Goal: Task Accomplishment & Management: Complete application form

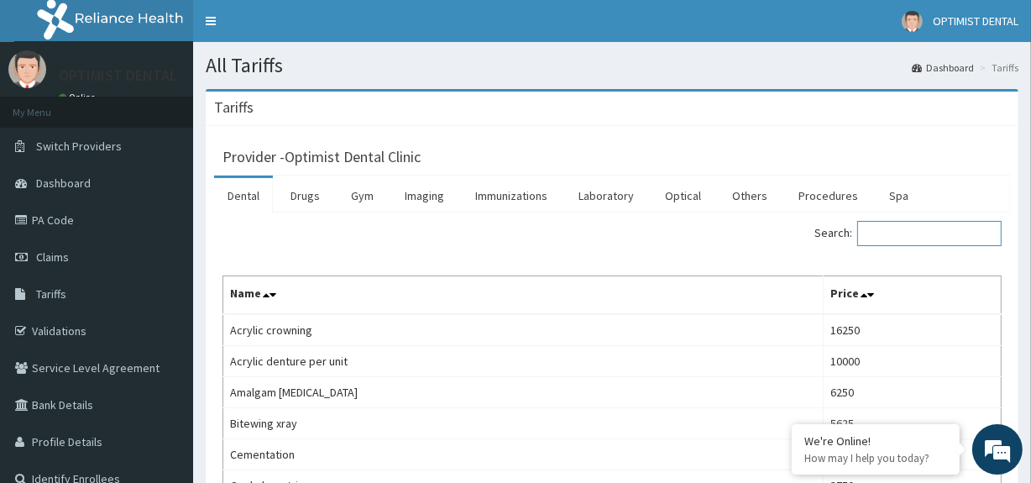
click at [881, 229] on input "Search:" at bounding box center [929, 233] width 144 height 25
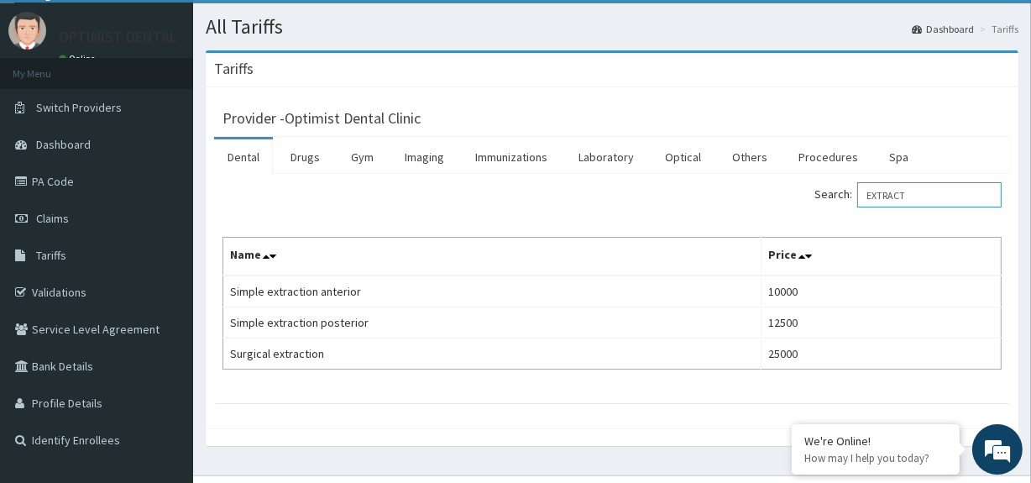
scroll to position [72, 0]
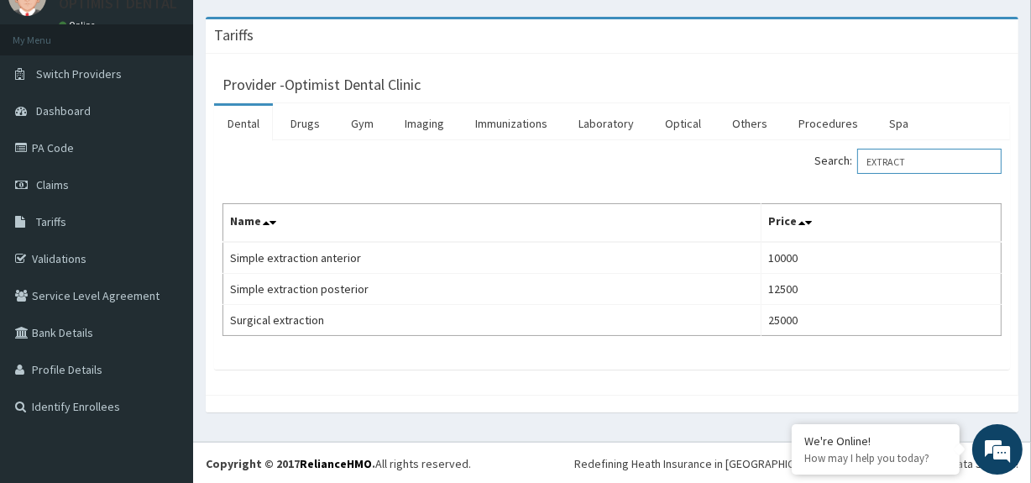
type input "EXTRACT"
click at [98, 178] on link "Claims" at bounding box center [96, 184] width 193 height 37
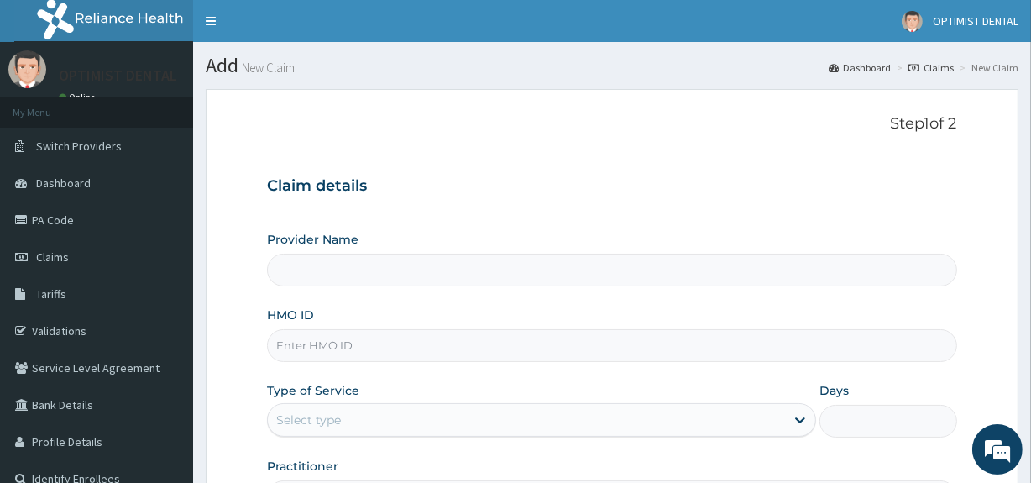
type input "Optimist Dental Clinic"
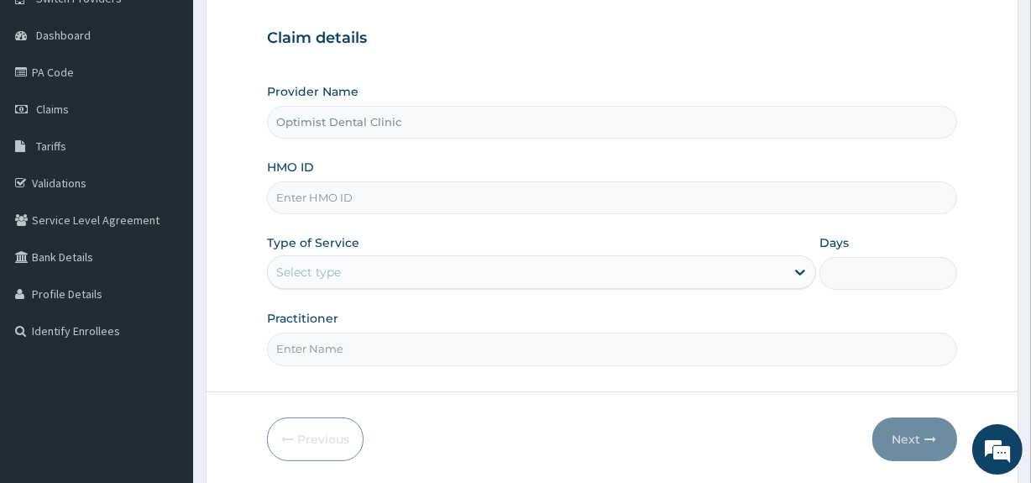
scroll to position [198, 0]
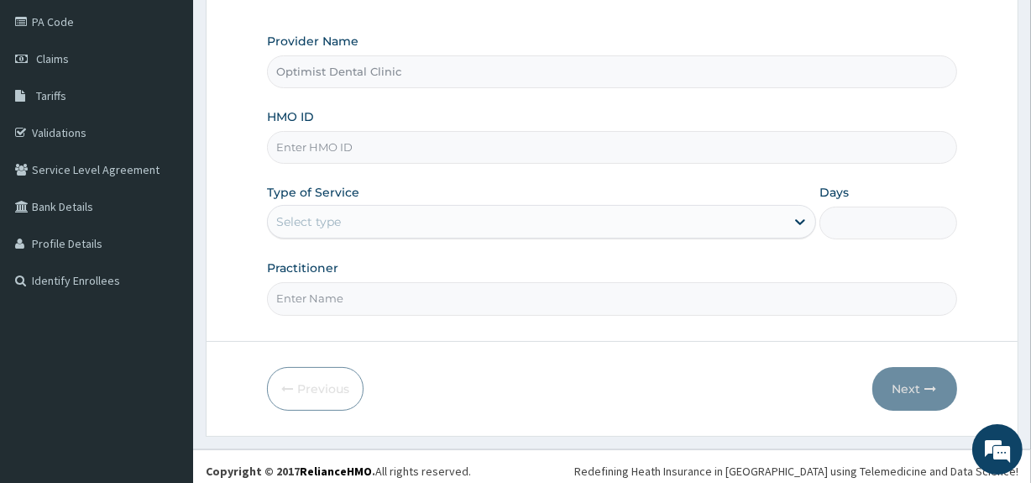
click at [310, 143] on input "HMO ID" at bounding box center [611, 147] width 689 height 33
type input "PFN/10090/A"
click at [321, 217] on div "Select type" at bounding box center [308, 221] width 65 height 17
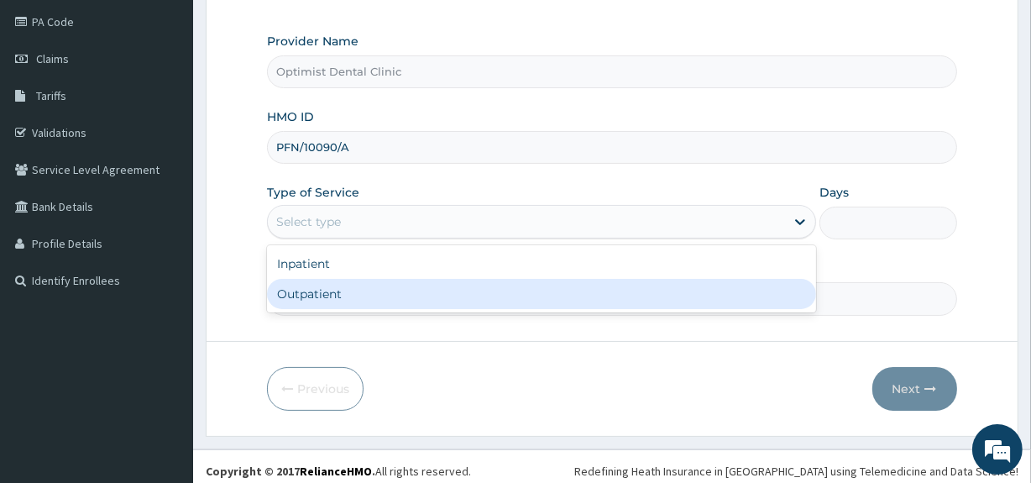
click at [316, 294] on div "Outpatient" at bounding box center [541, 294] width 549 height 30
type input "1"
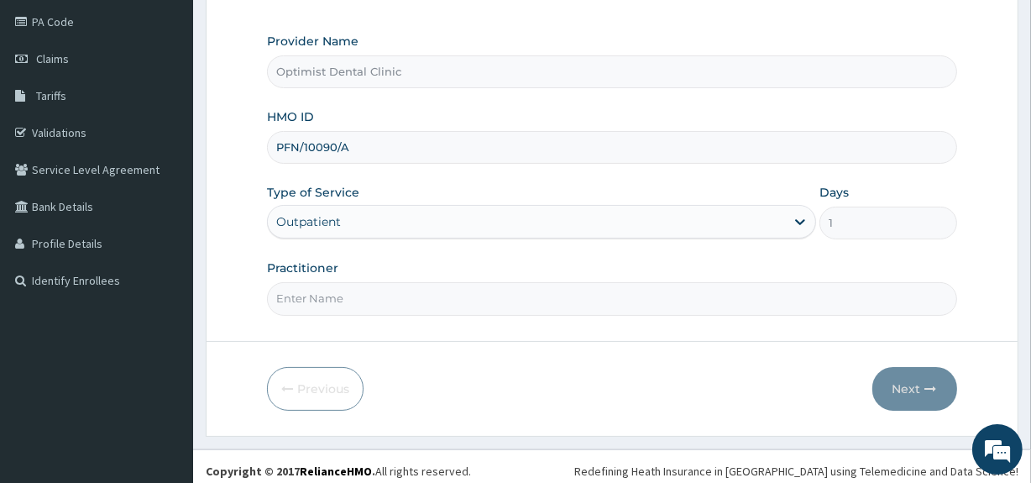
scroll to position [205, 0]
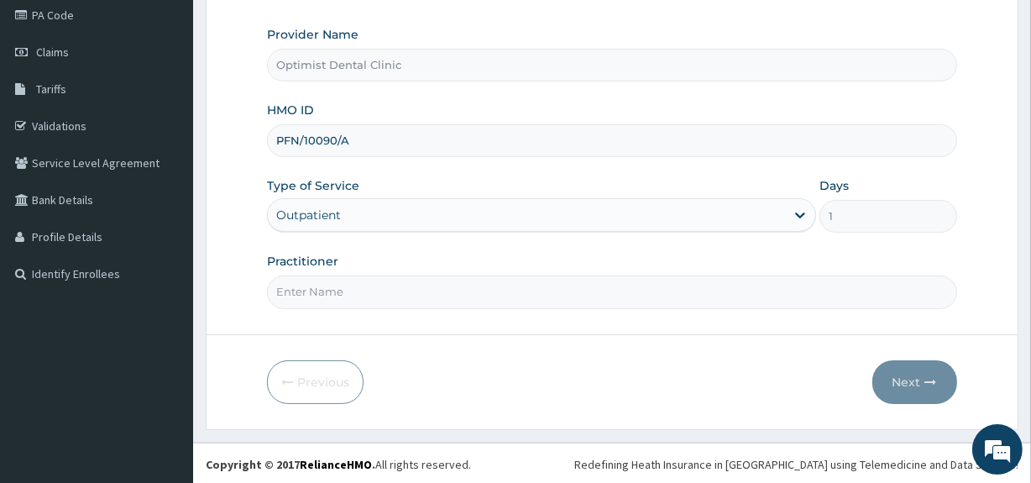
click at [324, 305] on input "Practitioner" at bounding box center [611, 291] width 689 height 33
type input "[PERSON_NAME]"
click at [920, 383] on button "Next" at bounding box center [914, 382] width 85 height 44
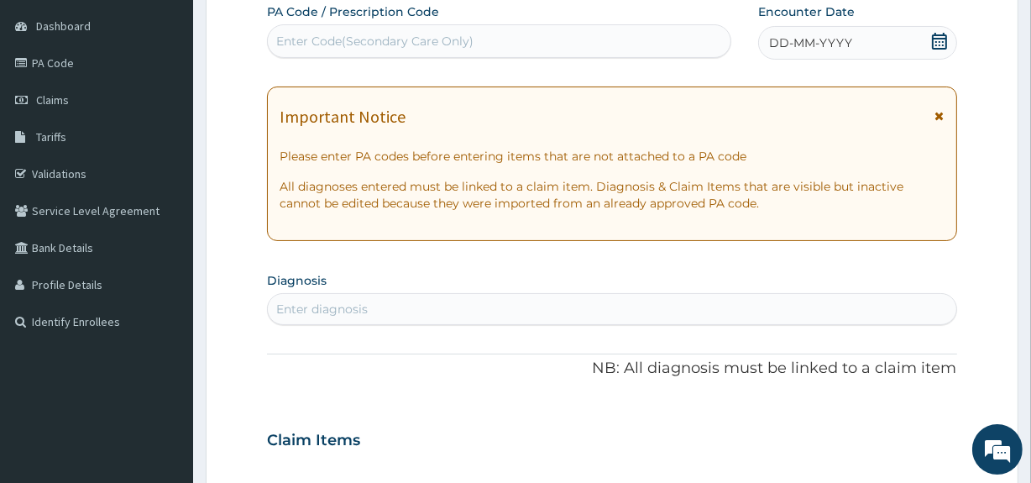
scroll to position [0, 0]
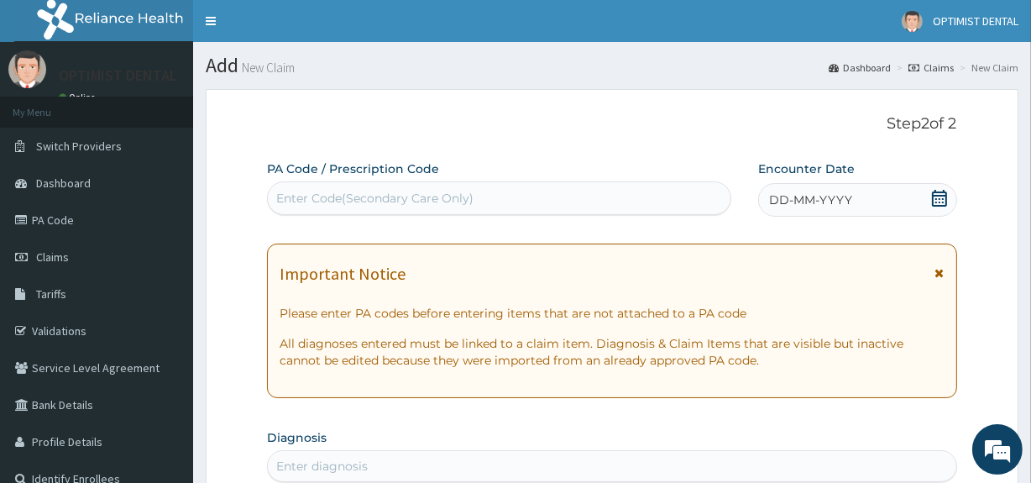
click at [394, 190] on div "Enter Code(Secondary Care Only)" at bounding box center [374, 198] width 197 height 17
paste input "PA/69C6B8"
type input "PA/69C6B8"
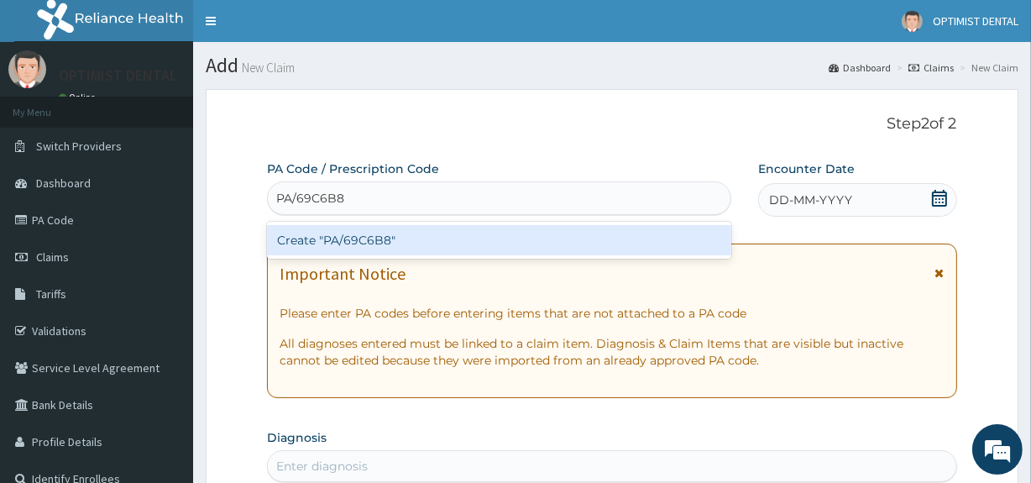
click at [339, 243] on div "Create "PA/69C6B8"" at bounding box center [498, 240] width 463 height 30
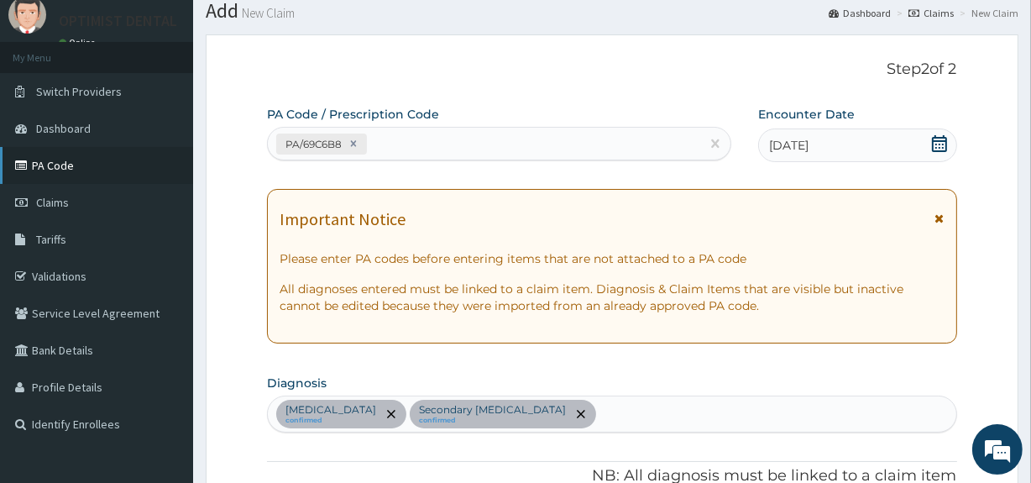
scroll to position [49, 0]
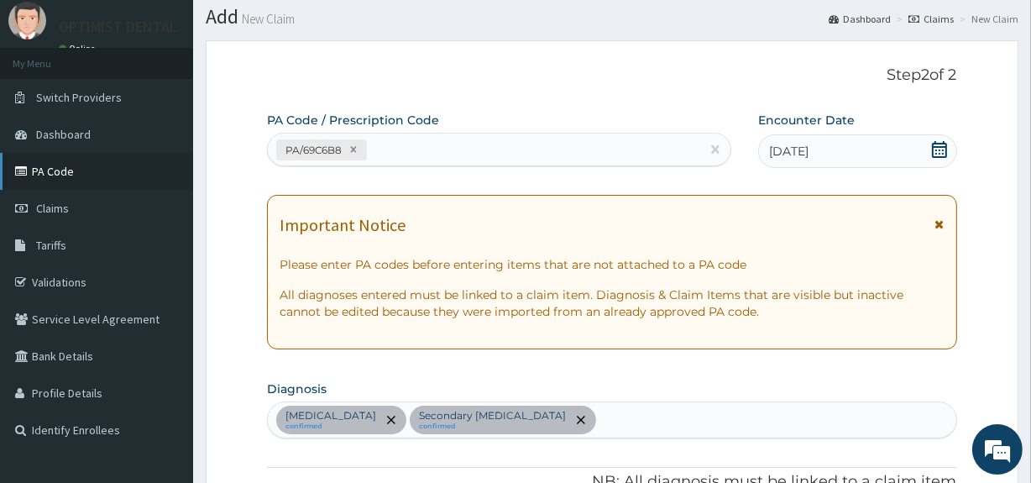
click at [94, 173] on link "PA Code" at bounding box center [96, 171] width 193 height 37
